Goal: Download file/media

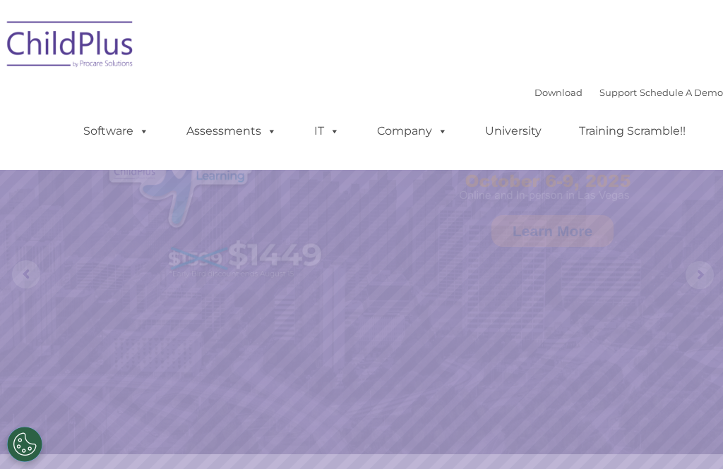
select select "MEDIUM"
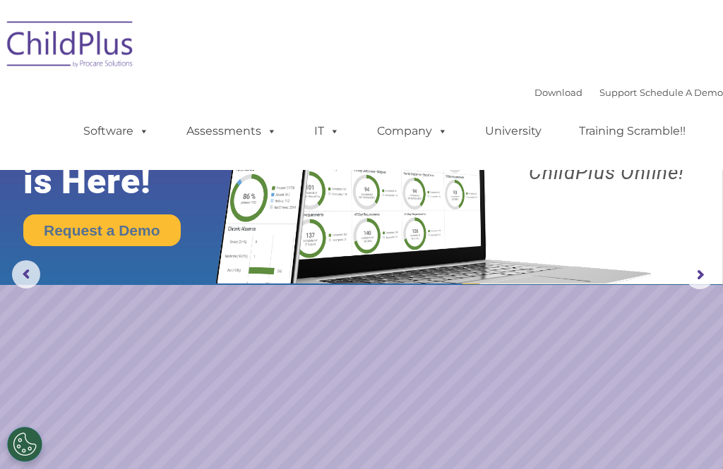
click at [534, 88] on link "Download" at bounding box center [558, 92] width 48 height 11
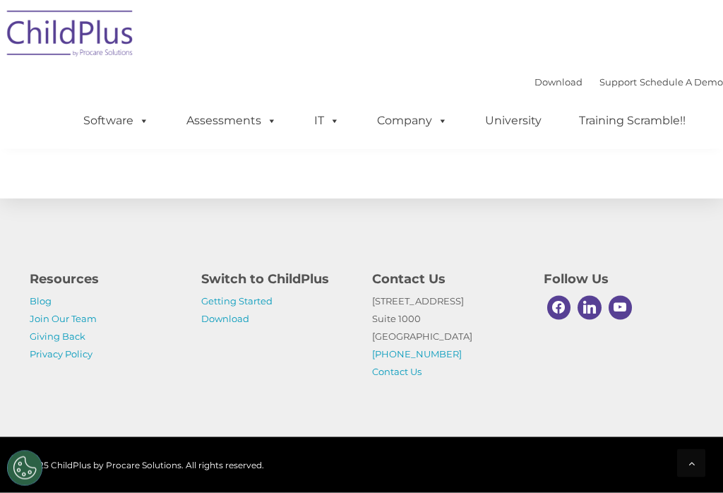
scroll to position [1751, 0]
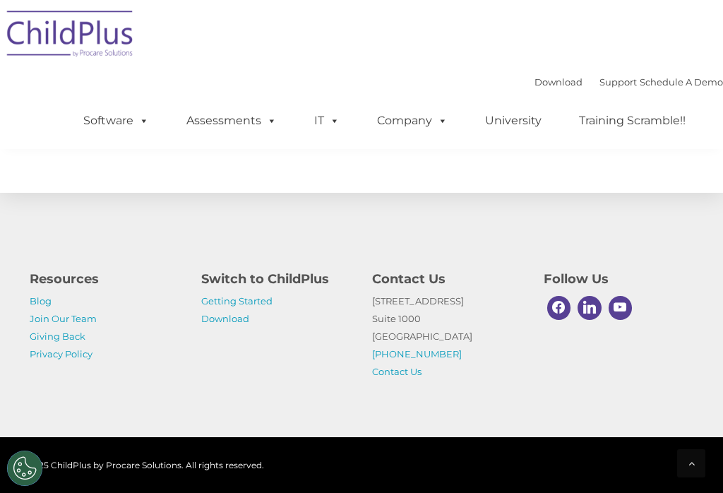
click at [242, 324] on link "Download" at bounding box center [225, 318] width 48 height 11
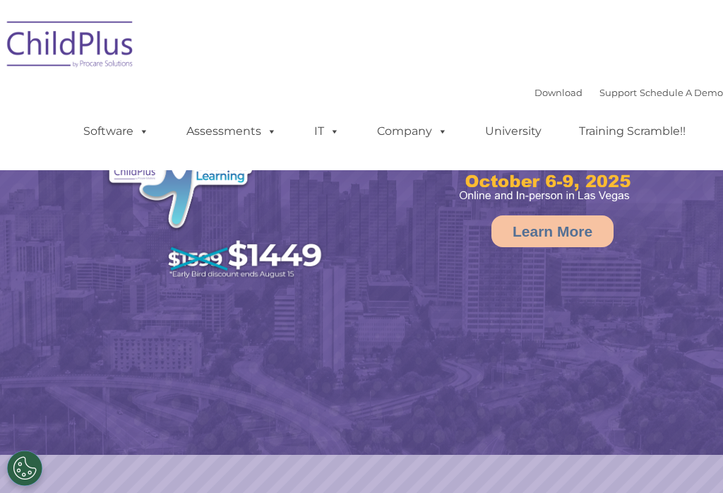
select select "MEDIUM"
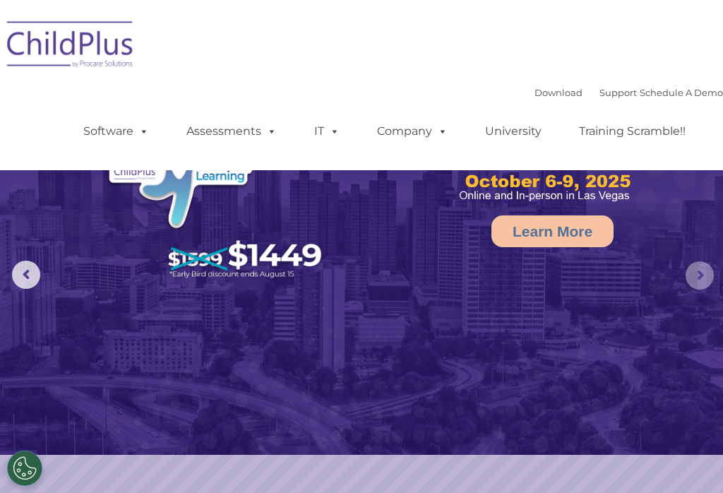
click at [692, 268] on rs-arrow at bounding box center [699, 275] width 28 height 28
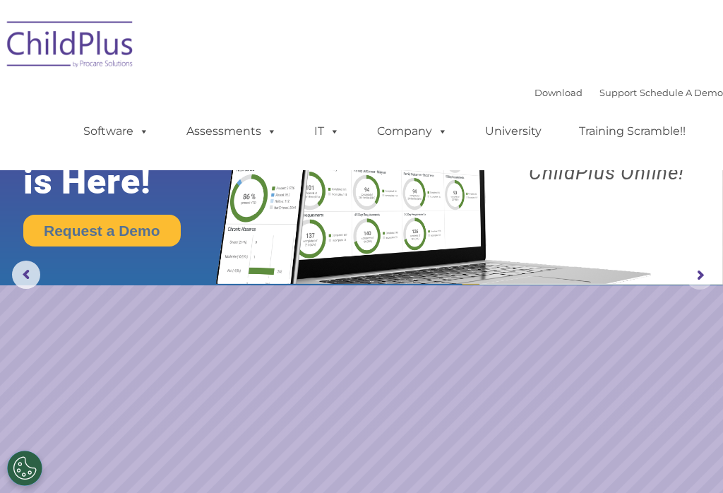
click at [696, 281] on rs-arrow at bounding box center [699, 275] width 28 height 28
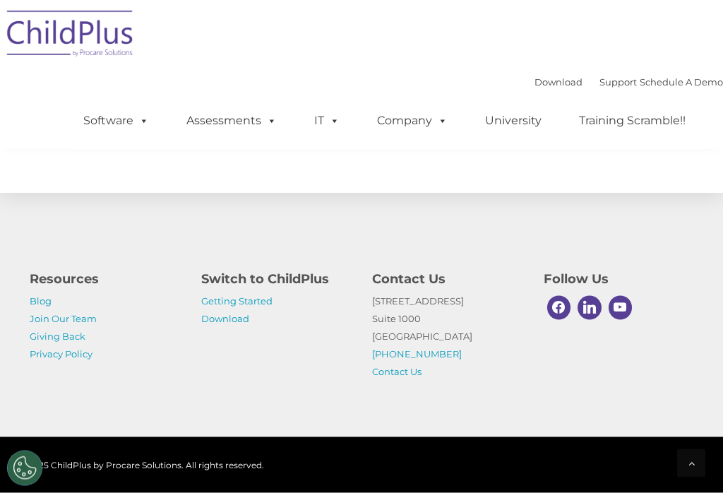
scroll to position [1751, 0]
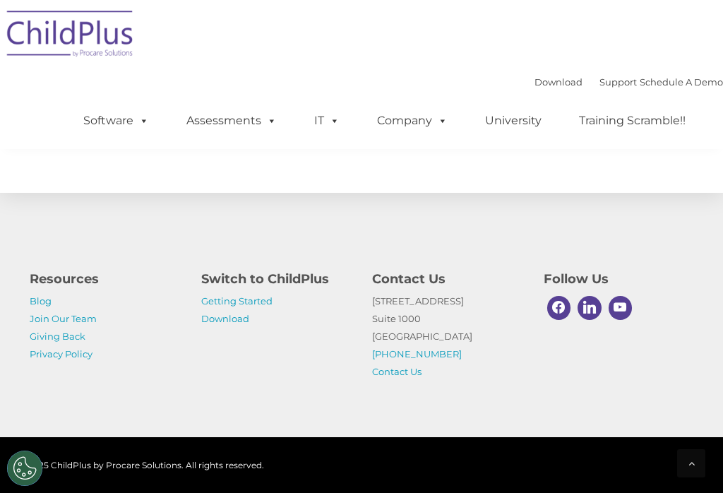
click at [255, 306] on link "Getting Started" at bounding box center [236, 300] width 71 height 11
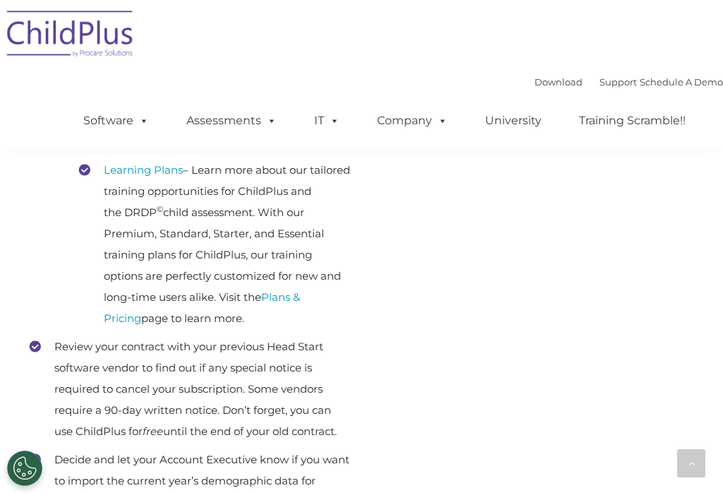
scroll to position [500, 0]
click at [696, 181] on div "Start the ball rolling As soon as you make the choice to switch to ChildPlus, y…" at bounding box center [361, 323] width 684 height 1071
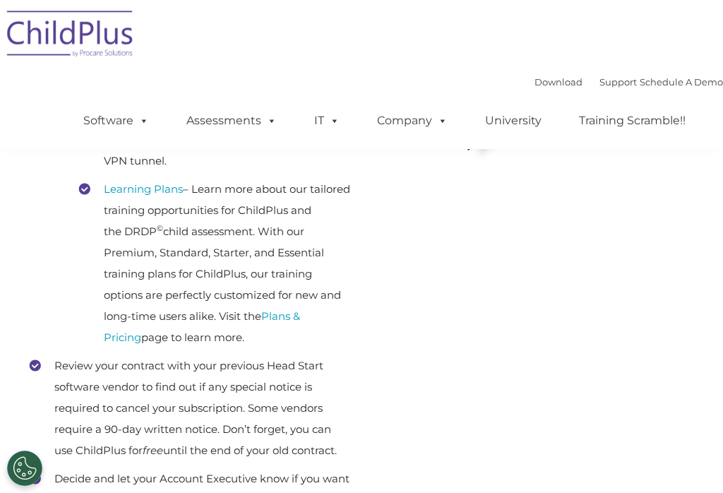
scroll to position [479, 0]
click at [546, 85] on link "Download" at bounding box center [558, 81] width 48 height 11
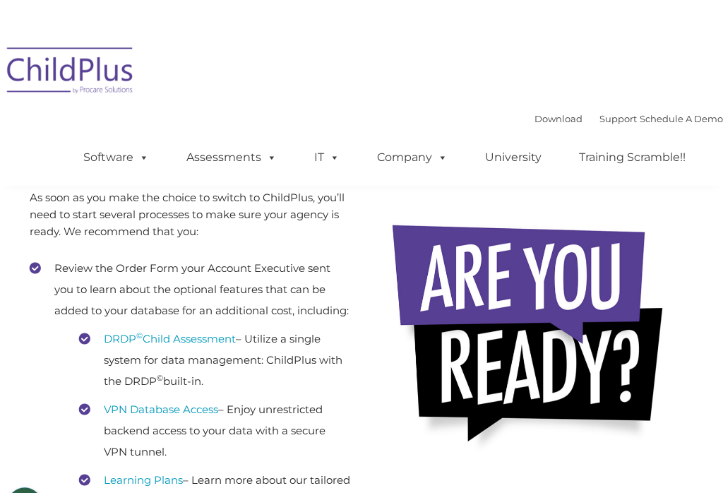
scroll to position [0, 0]
